Goal: Information Seeking & Learning: Learn about a topic

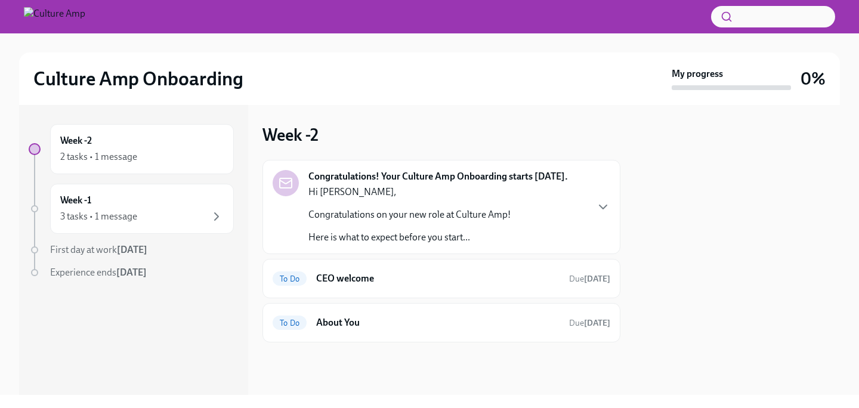
click at [109, 249] on span "First day at work [DATE]" at bounding box center [98, 249] width 97 height 11
click at [601, 205] on icon "button" at bounding box center [603, 207] width 14 height 14
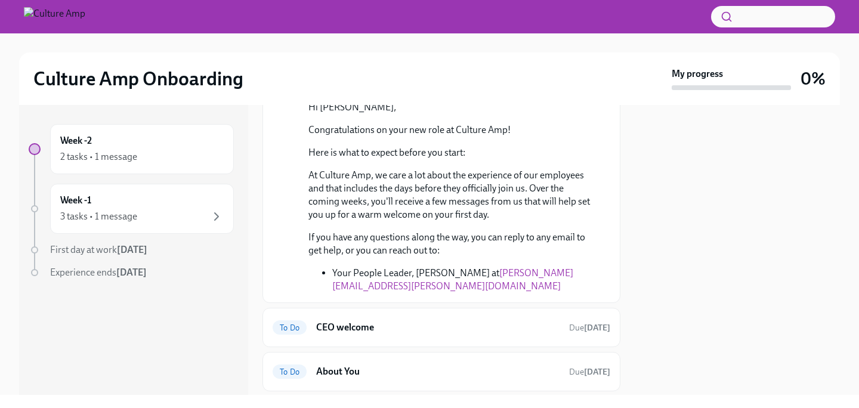
scroll to position [160, 0]
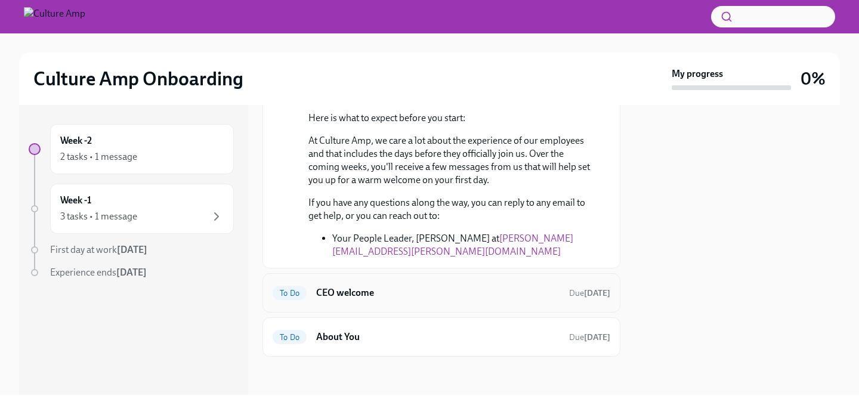
click at [342, 291] on h6 "CEO welcome" at bounding box center [437, 292] width 243 height 13
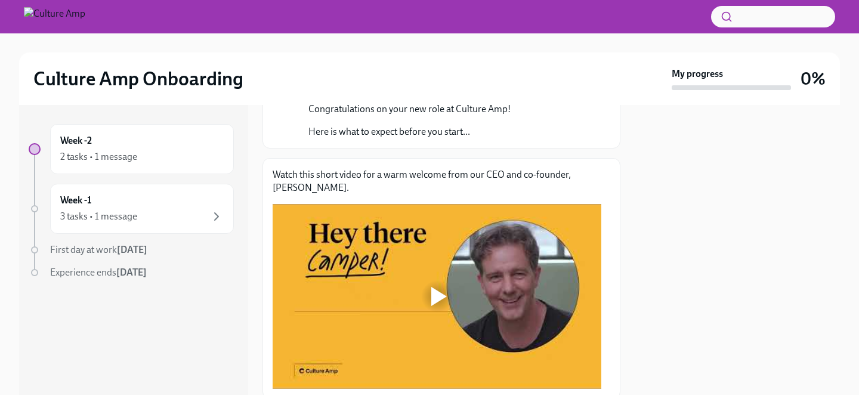
scroll to position [122, 0]
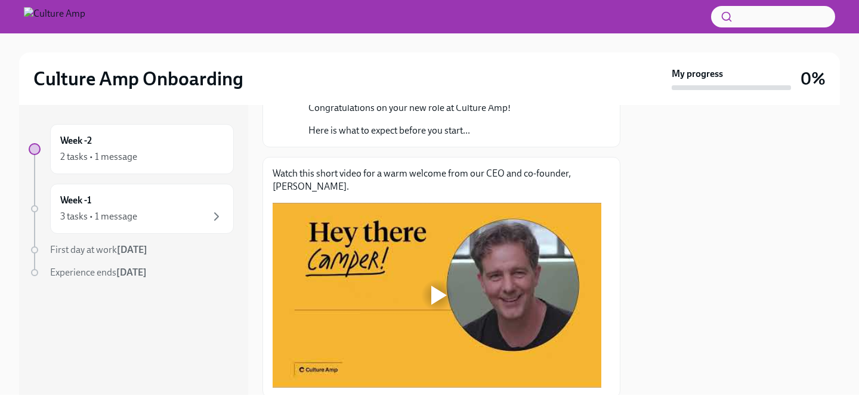
click at [434, 289] on div at bounding box center [439, 295] width 16 height 19
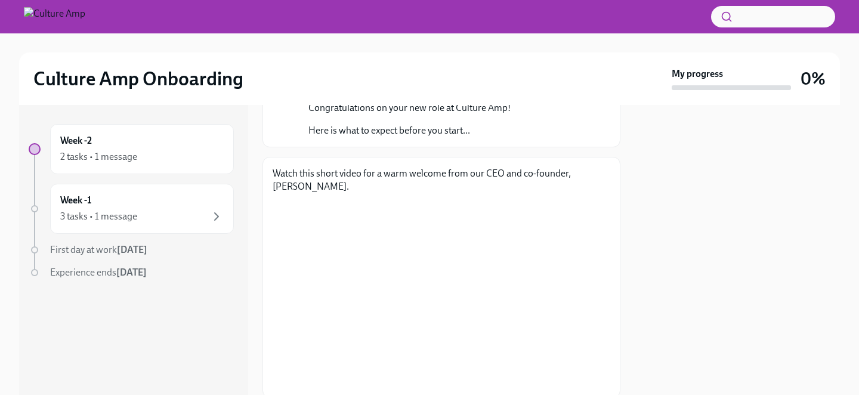
click at [272, 343] on div "Watch this short video for a warm welcome from our CEO and co-founder, [PERSON_…" at bounding box center [441, 277] width 358 height 241
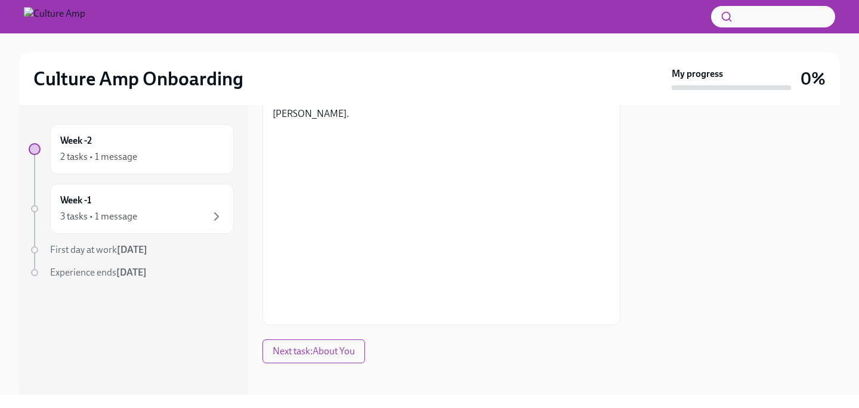
scroll to position [202, 0]
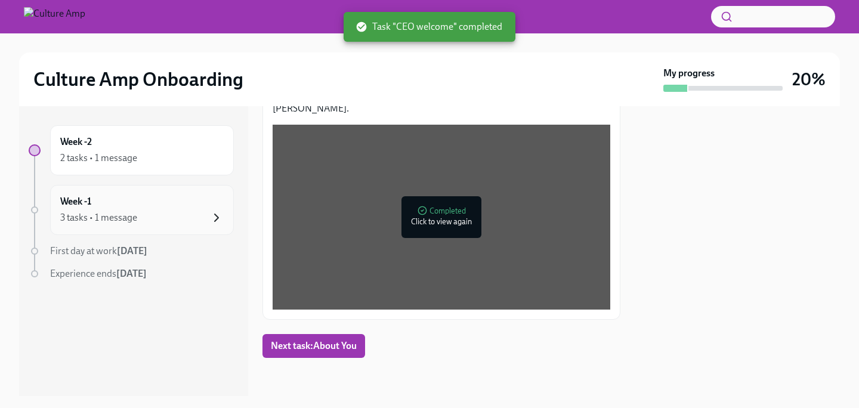
click at [212, 221] on icon "button" at bounding box center [216, 218] width 14 height 14
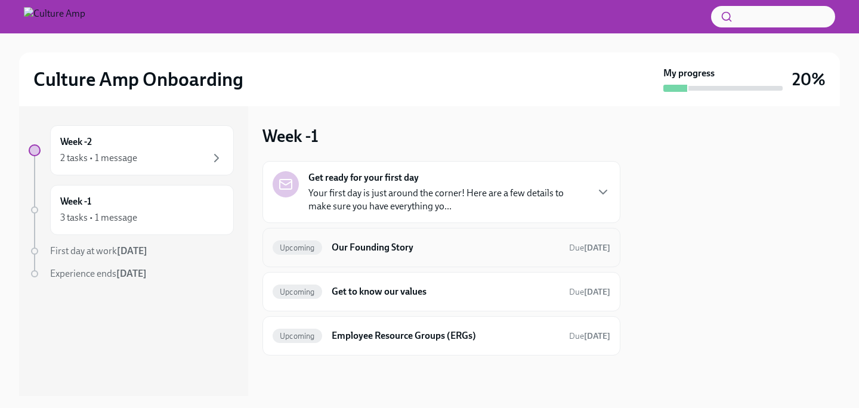
click at [372, 249] on h6 "Our Founding Story" at bounding box center [446, 247] width 228 height 13
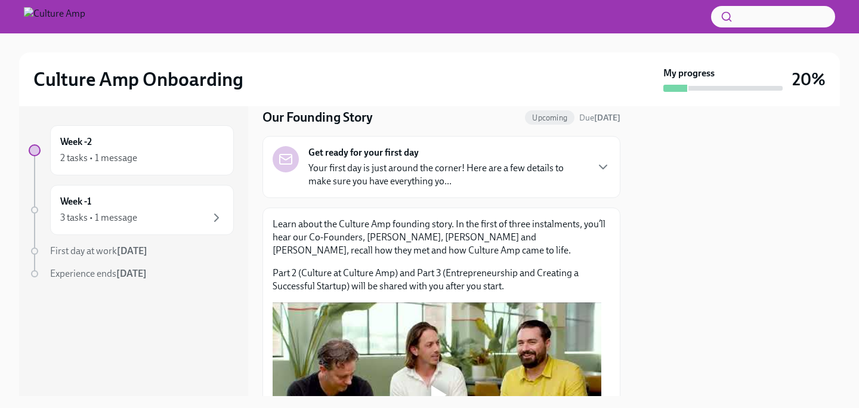
scroll to position [39, 0]
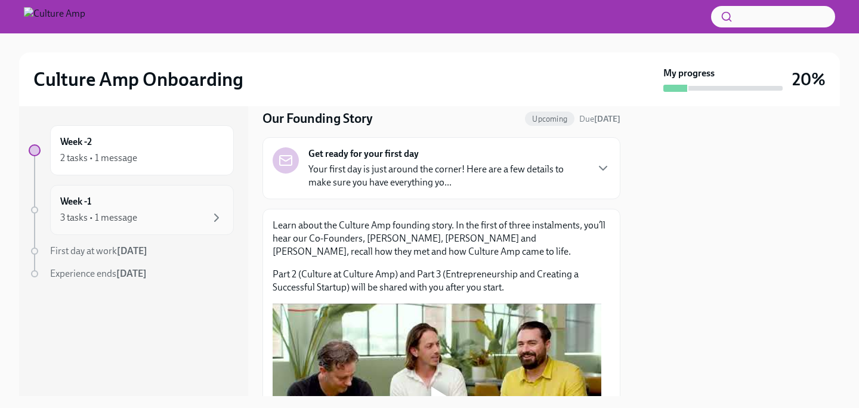
click at [177, 212] on div "3 tasks • 1 message" at bounding box center [141, 218] width 163 height 14
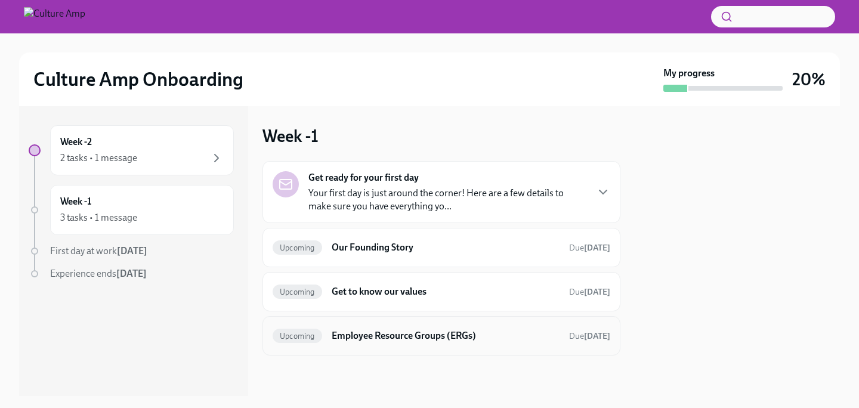
click at [377, 338] on h6 "Employee Resource Groups (ERGs)" at bounding box center [446, 335] width 228 height 13
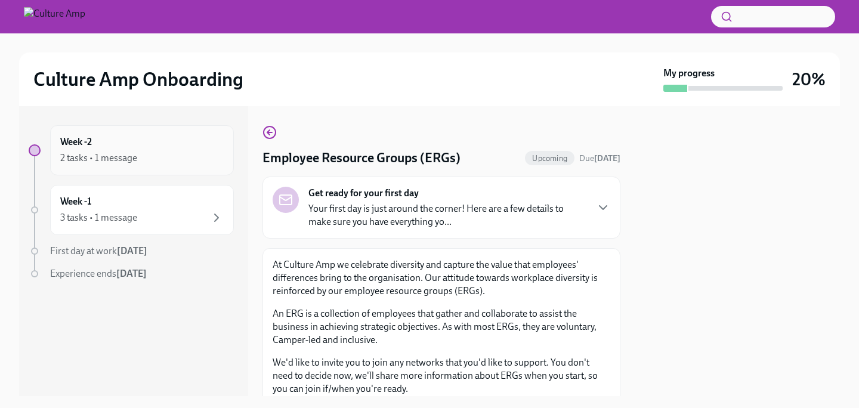
click at [131, 150] on div "Week -2 2 tasks • 1 message" at bounding box center [141, 150] width 163 height 30
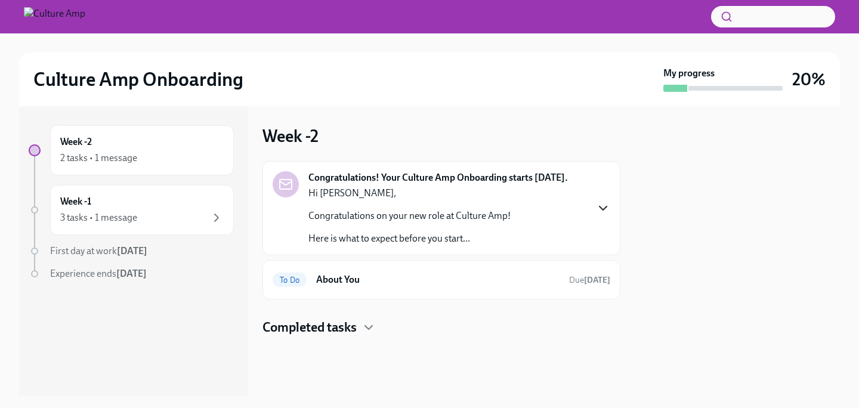
click at [605, 208] on icon "button" at bounding box center [603, 208] width 7 height 4
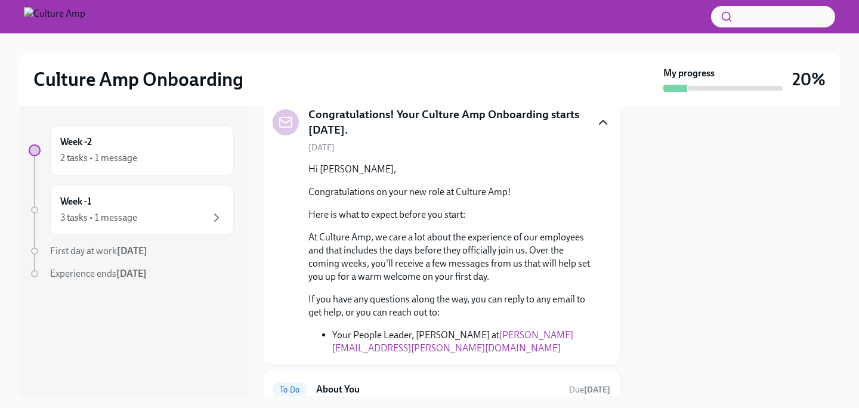
scroll to position [153, 0]
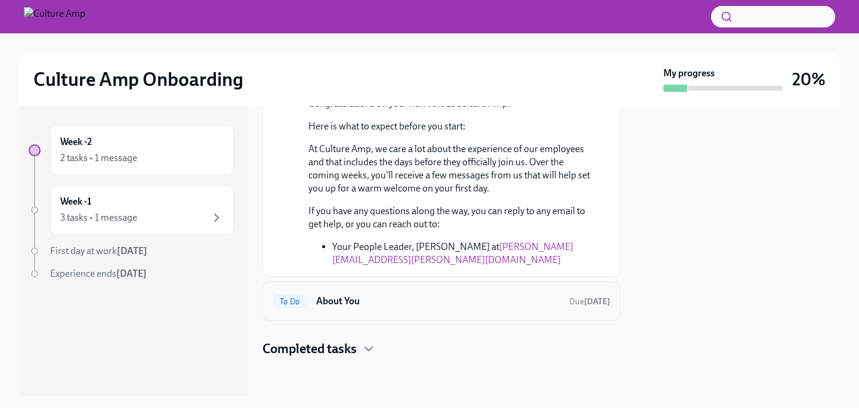
click at [484, 311] on div "To Do About You Due [DATE]" at bounding box center [441, 301] width 358 height 39
click at [319, 303] on h6 "About You" at bounding box center [437, 301] width 243 height 13
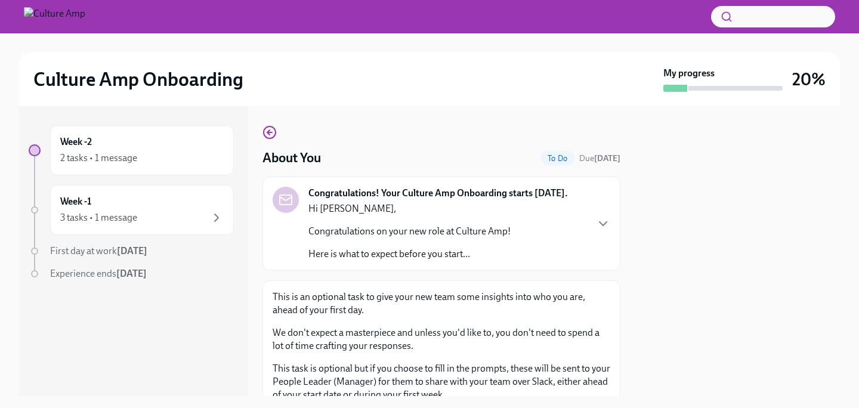
click at [85, 18] on img at bounding box center [54, 16] width 61 height 19
click at [85, 23] on img at bounding box center [54, 16] width 61 height 19
